Goal: Use online tool/utility: Utilize a website feature to perform a specific function

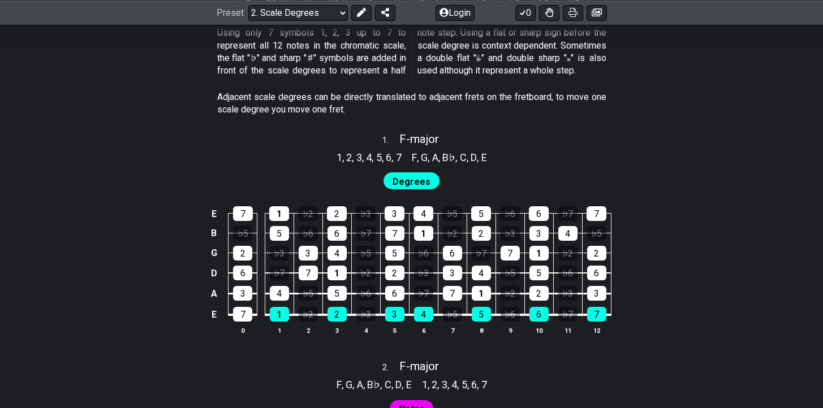
scroll to position [706, 0]
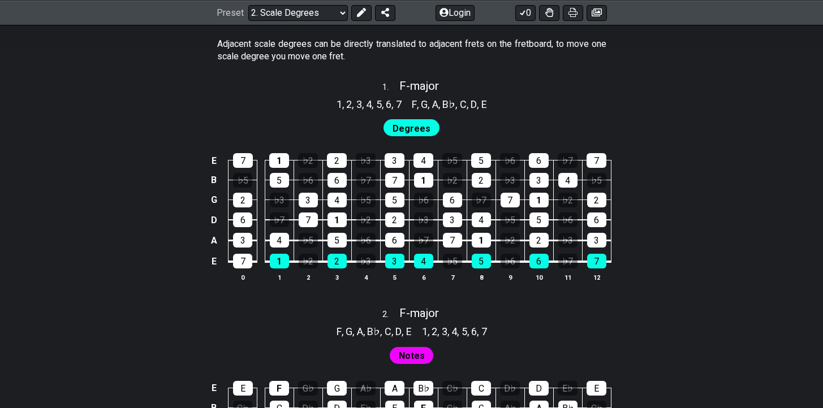
click at [408, 129] on span "Degrees" at bounding box center [411, 128] width 38 height 16
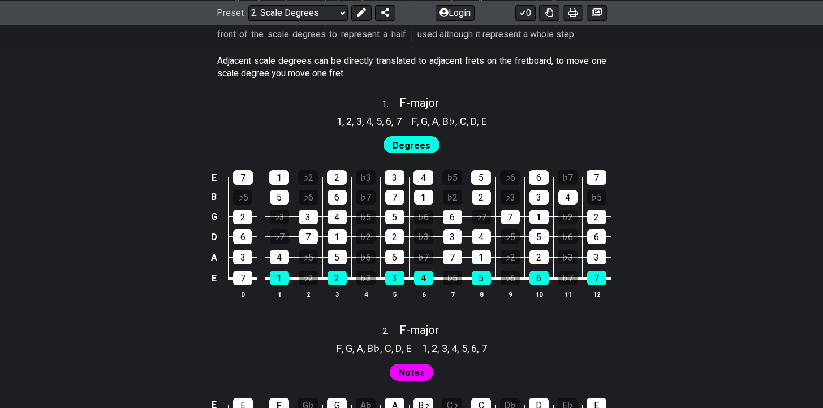
scroll to position [668, 0]
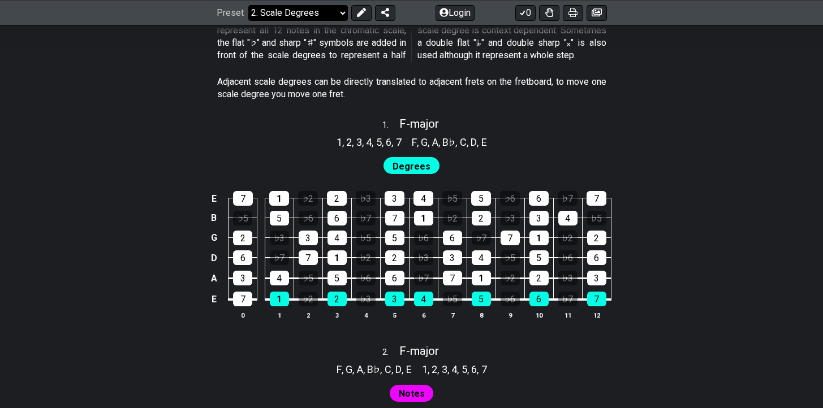
click at [309, 12] on select "Welcome to #fretflip! Initial Preset Custom Preset Minor Pentatonic Major Penta…" at bounding box center [298, 13] width 100 height 16
click at [248, 20] on select "Welcome to #fretflip! Initial Preset Custom Preset Minor Pentatonic Major Penta…" at bounding box center [298, 13] width 100 height 16
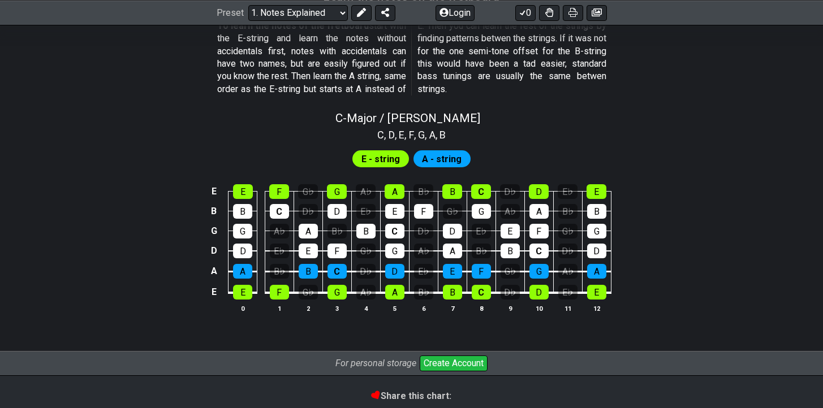
scroll to position [1085, 0]
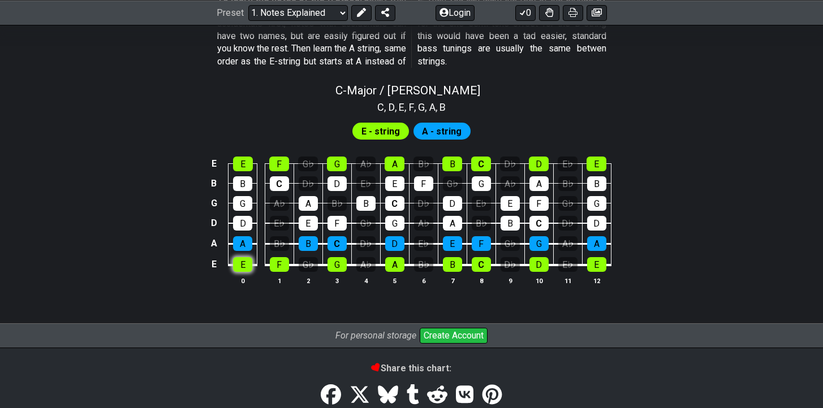
click at [248, 261] on div "E" at bounding box center [242, 264] width 19 height 15
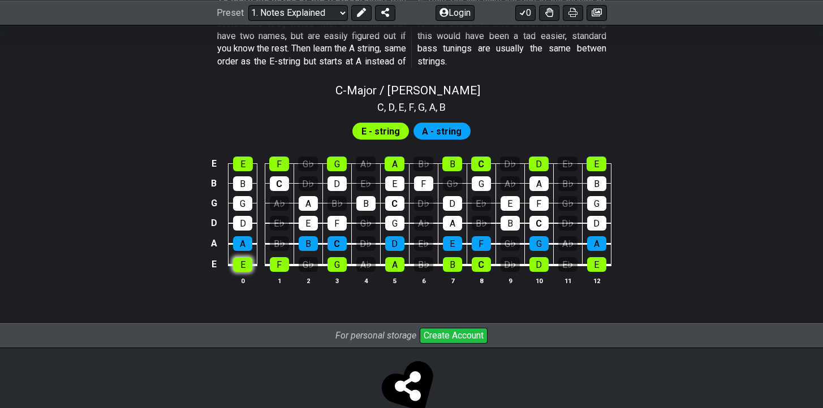
click at [250, 264] on div "E" at bounding box center [242, 264] width 19 height 15
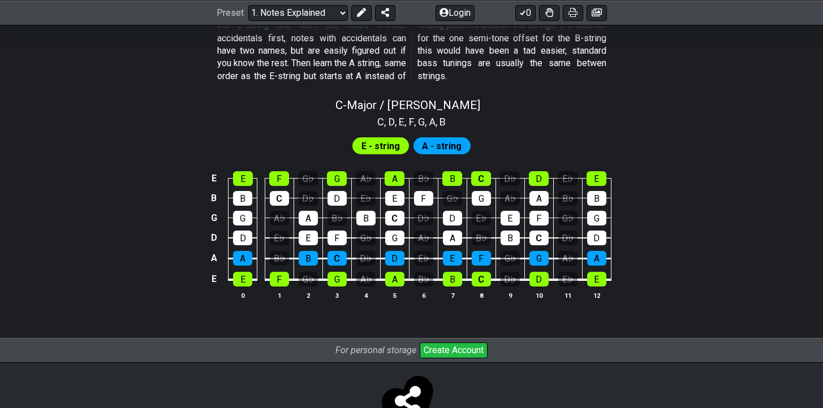
scroll to position [1064, 0]
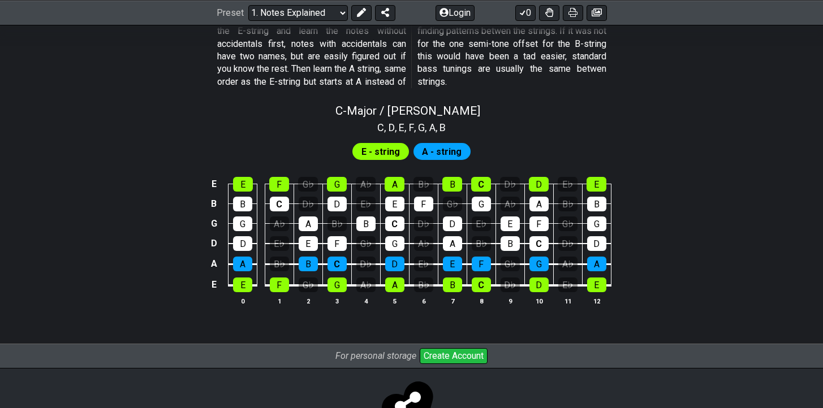
click at [439, 146] on span "A - string" at bounding box center [442, 152] width 40 height 16
click at [403, 153] on div "E - string" at bounding box center [380, 151] width 57 height 17
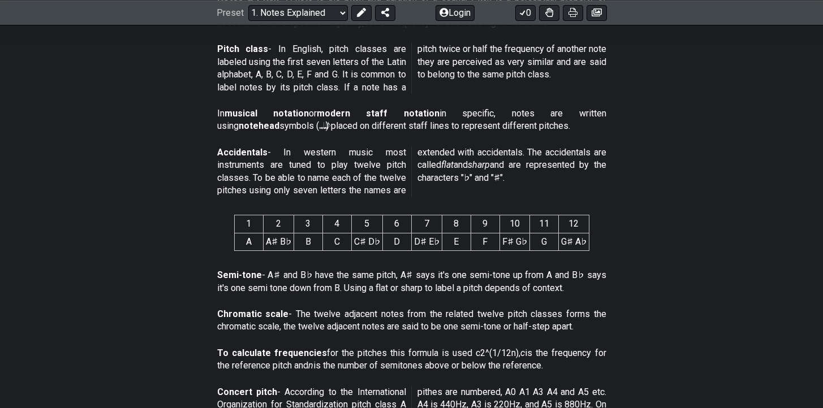
scroll to position [343, 0]
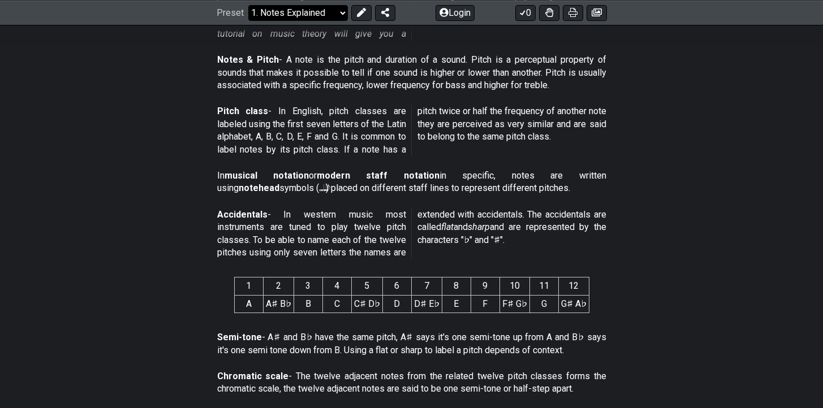
click at [322, 6] on select "Welcome to #fretflip! Initial Preset Custom Preset Minor Pentatonic Major Penta…" at bounding box center [298, 13] width 100 height 16
click at [248, 5] on select "Welcome to #fretflip! Initial Preset Custom Preset Minor Pentatonic Major Penta…" at bounding box center [298, 13] width 100 height 16
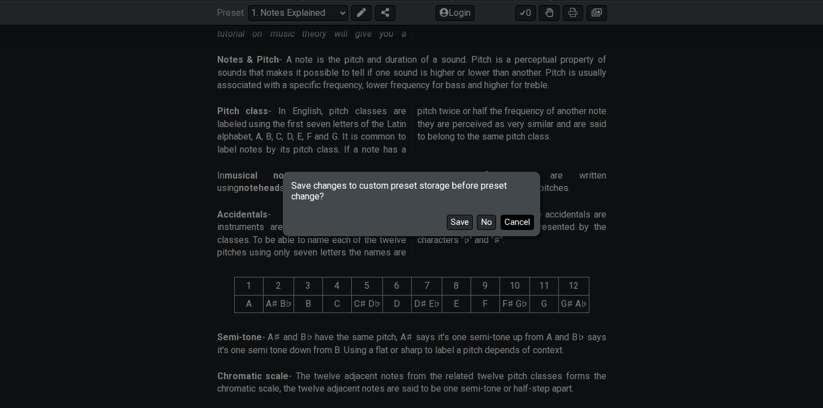
click at [509, 217] on button "Cancel" at bounding box center [516, 222] width 33 height 15
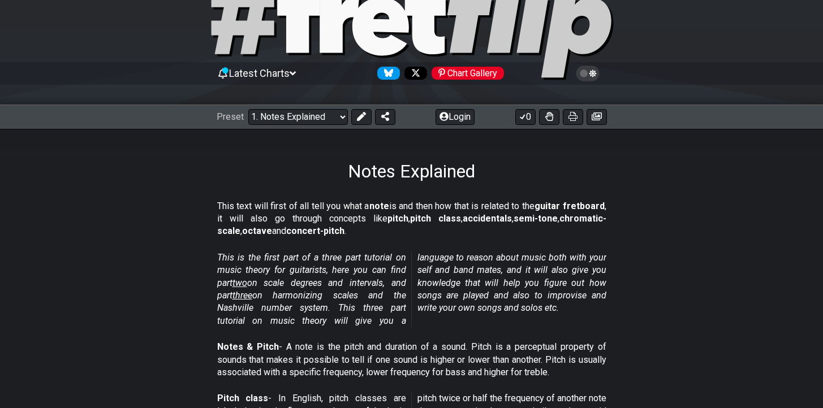
scroll to position [0, 0]
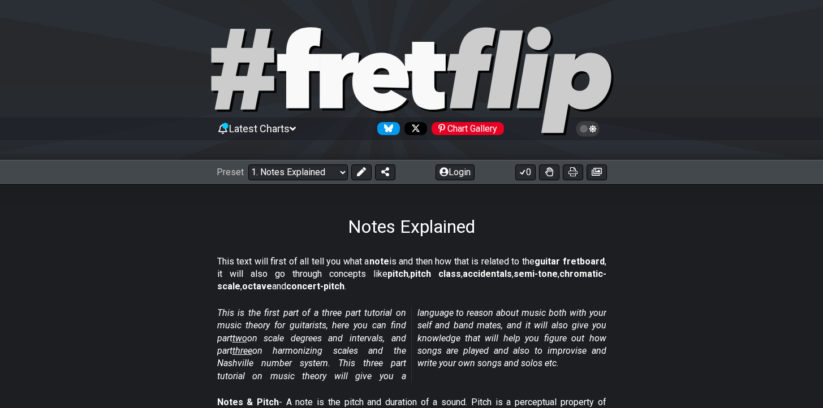
click at [421, 197] on div "Notes Explained" at bounding box center [411, 210] width 823 height 53
click at [308, 176] on select "Welcome to #fretflip! Initial Preset Custom Preset Minor Pentatonic Major Penta…" at bounding box center [298, 173] width 100 height 16
click at [248, 165] on select "Welcome to #fretflip! Initial Preset Custom Preset Minor Pentatonic Major Penta…" at bounding box center [298, 173] width 100 height 16
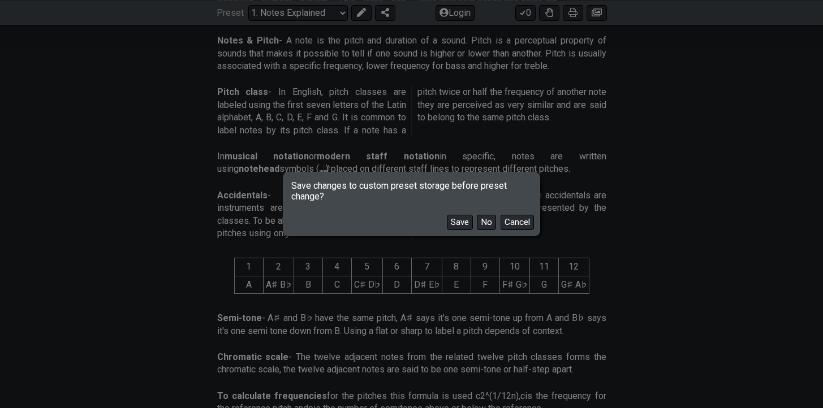
scroll to position [424, 0]
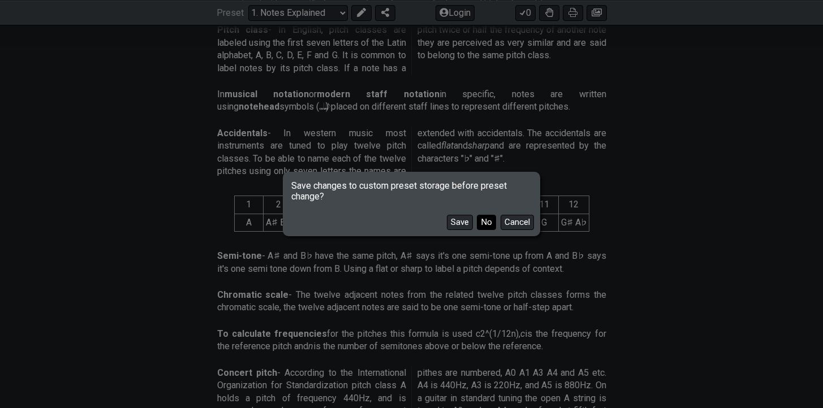
click at [487, 222] on button "No" at bounding box center [486, 222] width 19 height 15
select select "/guitar-scales-generator"
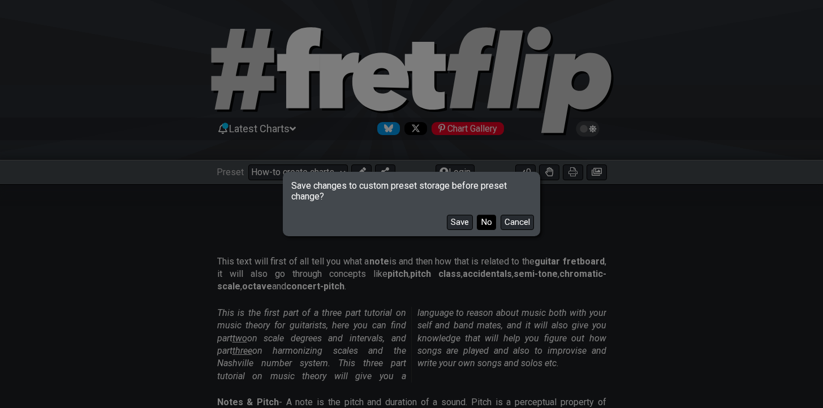
select select "A"
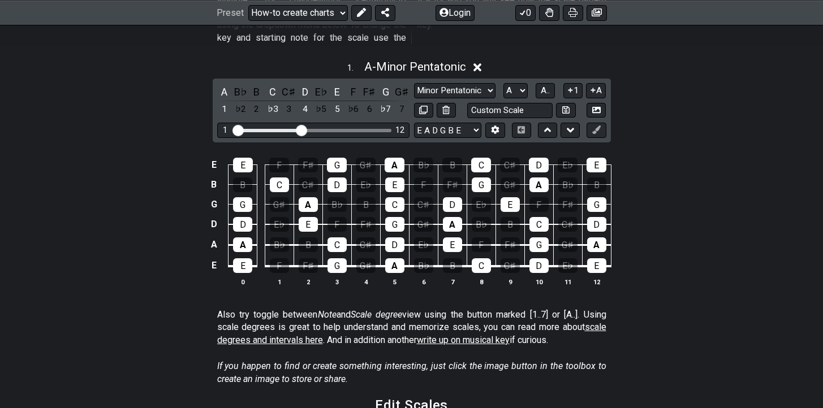
scroll to position [339, 0]
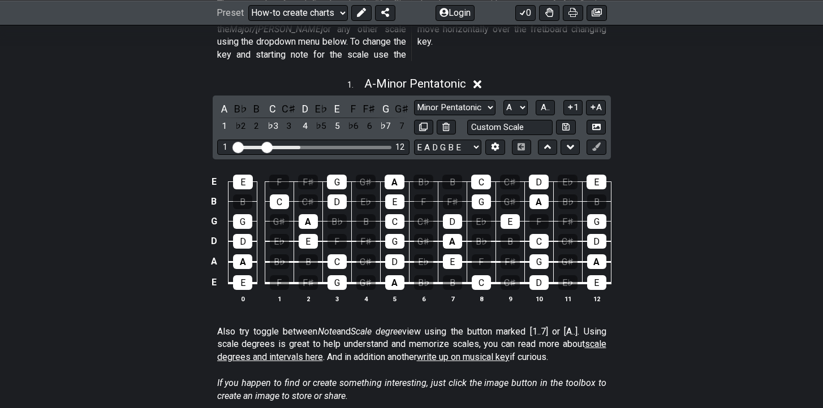
drag, startPoint x: 303, startPoint y: 135, endPoint x: 265, endPoint y: 136, distance: 37.9
click at [265, 146] on input "Visible fret range" at bounding box center [313, 146] width 161 height 0
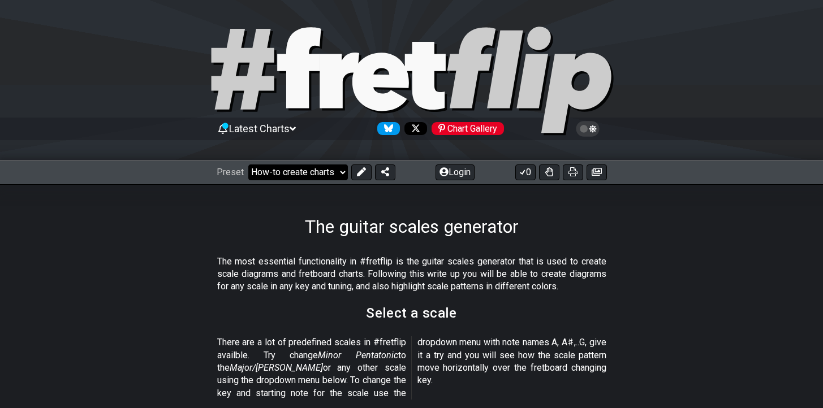
click at [319, 172] on select "Welcome to #fretflip! Initial Preset Custom Preset Minor Pentatonic Major Penta…" at bounding box center [298, 173] width 100 height 16
click at [248, 165] on select "Welcome to #fretflip! Initial Preset Custom Preset Minor Pentatonic Major Penta…" at bounding box center [298, 173] width 100 height 16
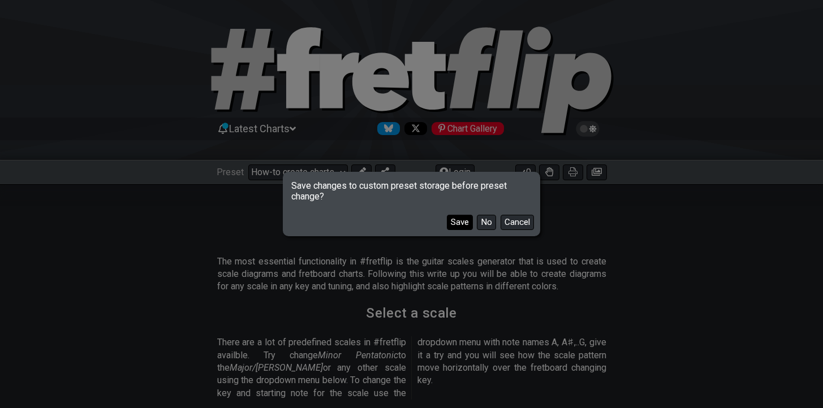
click at [470, 222] on button "Save" at bounding box center [460, 222] width 26 height 15
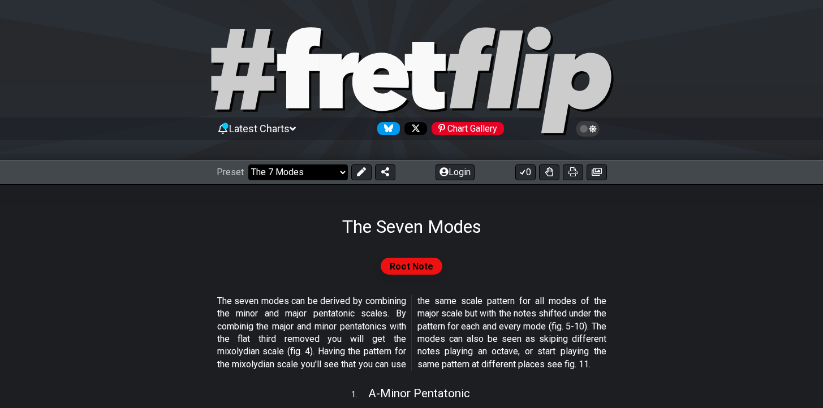
click at [314, 174] on select "Welcome to #fretflip! Initial Preset The guitar scales generator Minor Pentaton…" at bounding box center [298, 173] width 100 height 16
click at [248, 165] on select "Welcome to #fretflip! Initial Preset The guitar scales generator Minor Pentaton…" at bounding box center [298, 173] width 100 height 16
select select "/welcome"
select select "C"
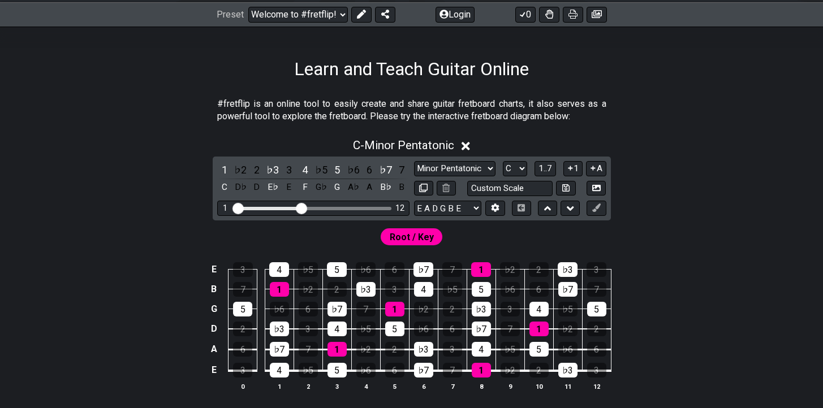
scroll to position [224, 0]
